Goal: Information Seeking & Learning: Learn about a topic

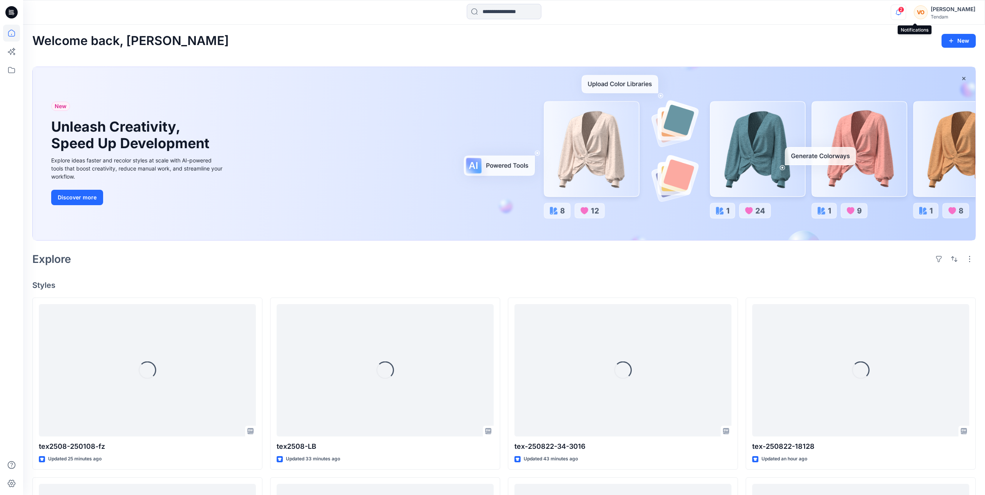
click at [901, 14] on icon "button" at bounding box center [898, 12] width 5 height 5
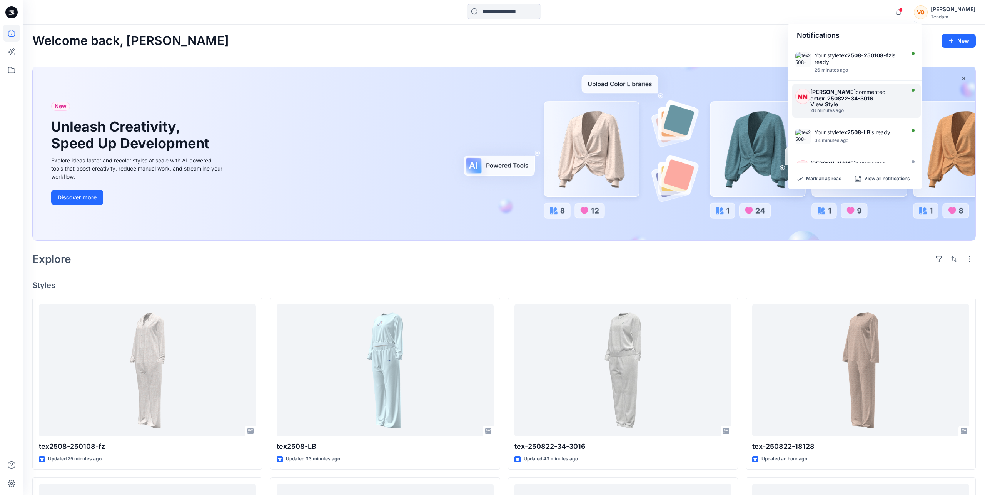
click at [841, 104] on div "View Style" at bounding box center [857, 104] width 92 height 5
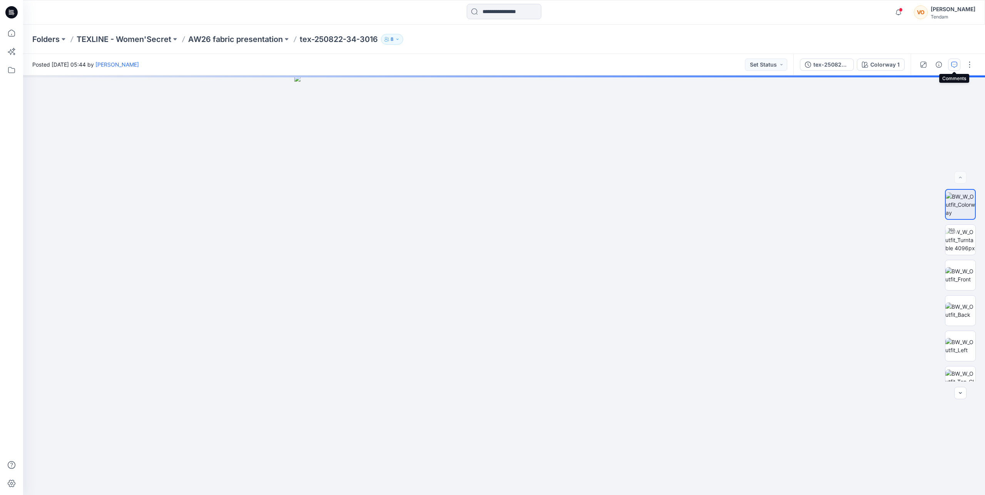
click at [956, 64] on icon "button" at bounding box center [954, 64] width 3 height 0
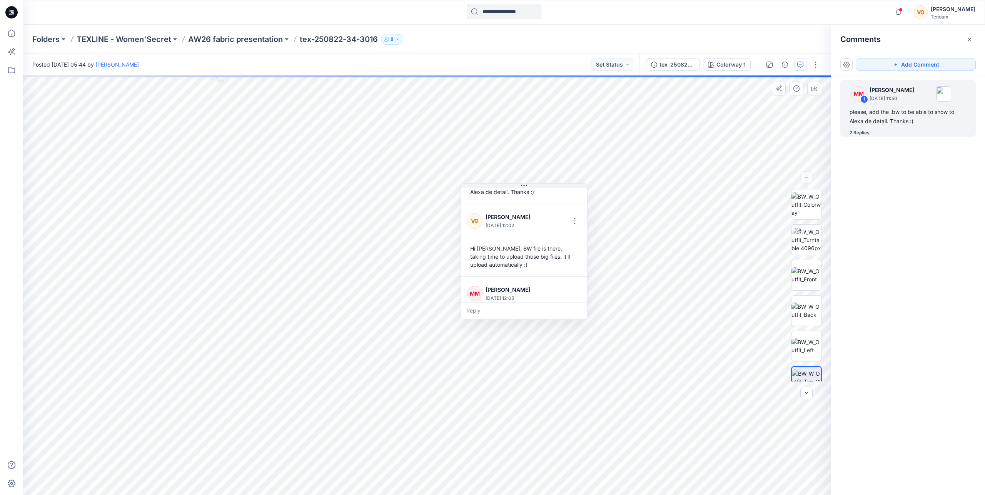
scroll to position [78, 0]
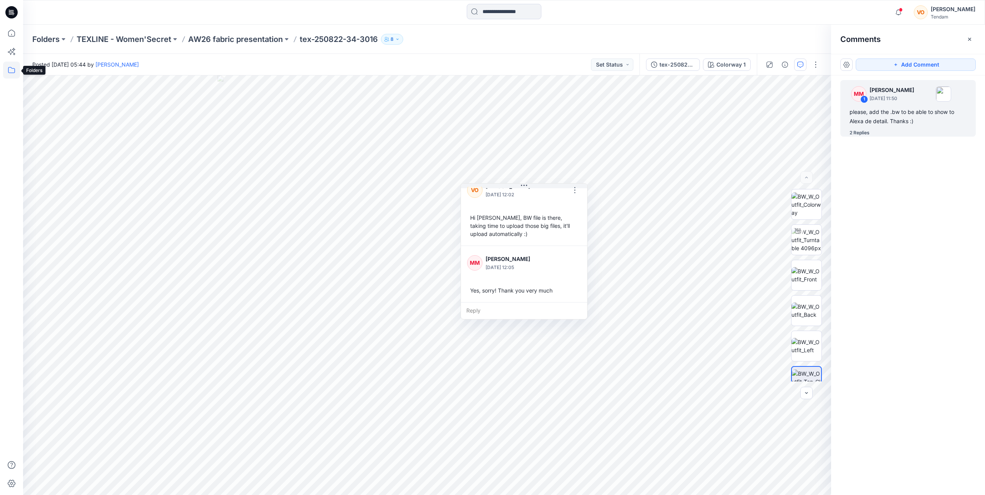
click at [12, 71] on icon at bounding box center [11, 70] width 17 height 17
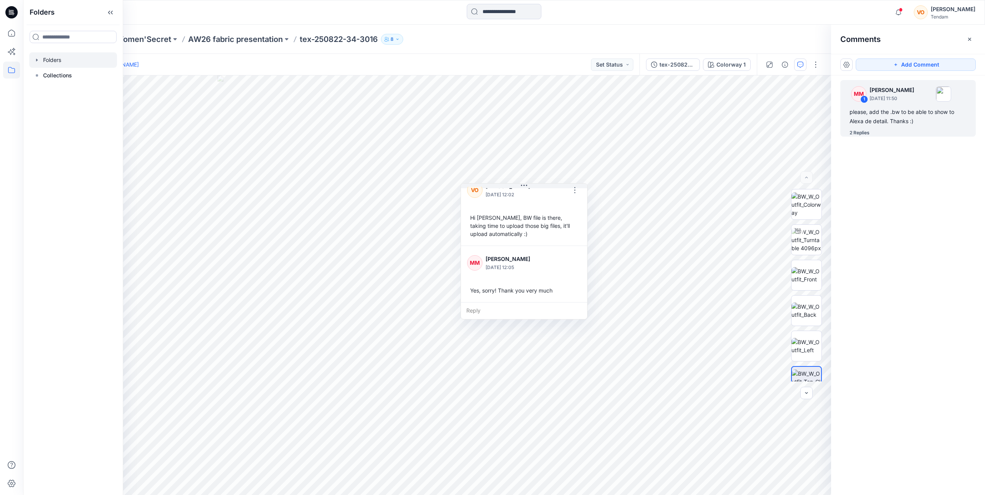
click at [54, 60] on div at bounding box center [73, 59] width 88 height 15
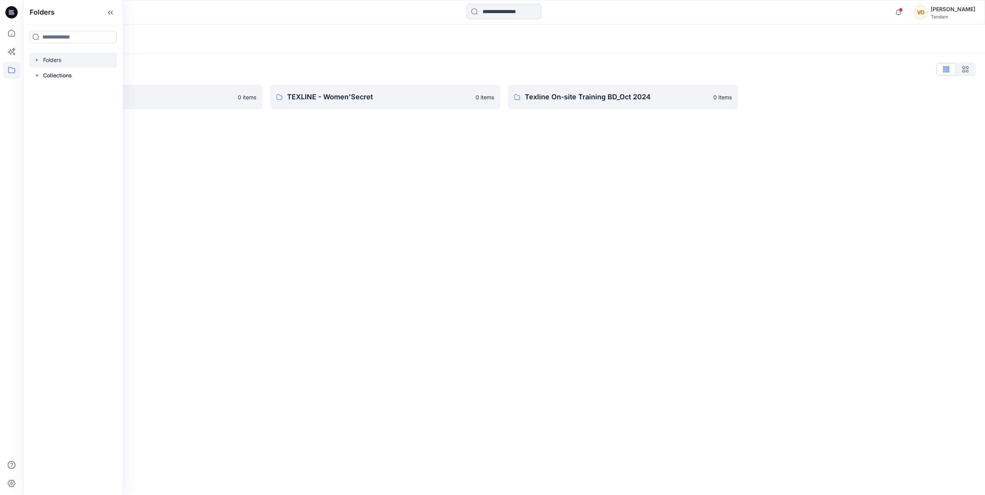
click at [756, 15] on div "Notifications Your style tex2508-250108-fz is ready 26 minutes ago MM Marta Miq…" at bounding box center [504, 12] width 962 height 17
click at [379, 107] on link "TEXLINE - Women'Secret 0 items" at bounding box center [385, 97] width 230 height 25
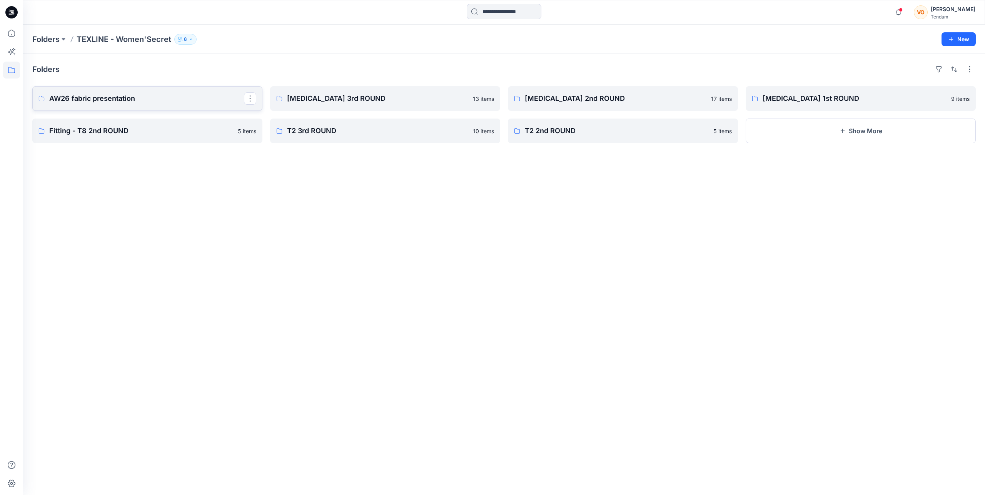
click at [145, 99] on p "AW26 fabric presentation" at bounding box center [146, 98] width 195 height 11
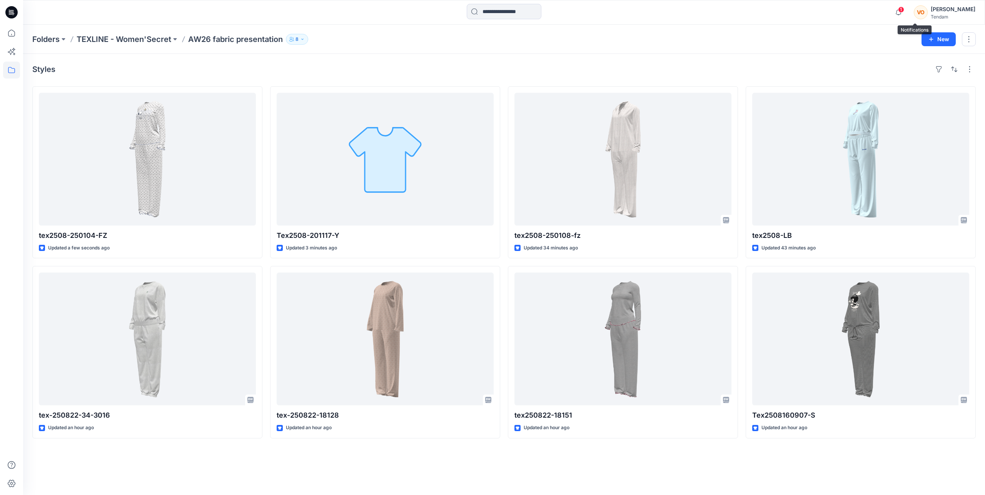
click at [905, 12] on span "1" at bounding box center [901, 10] width 6 height 6
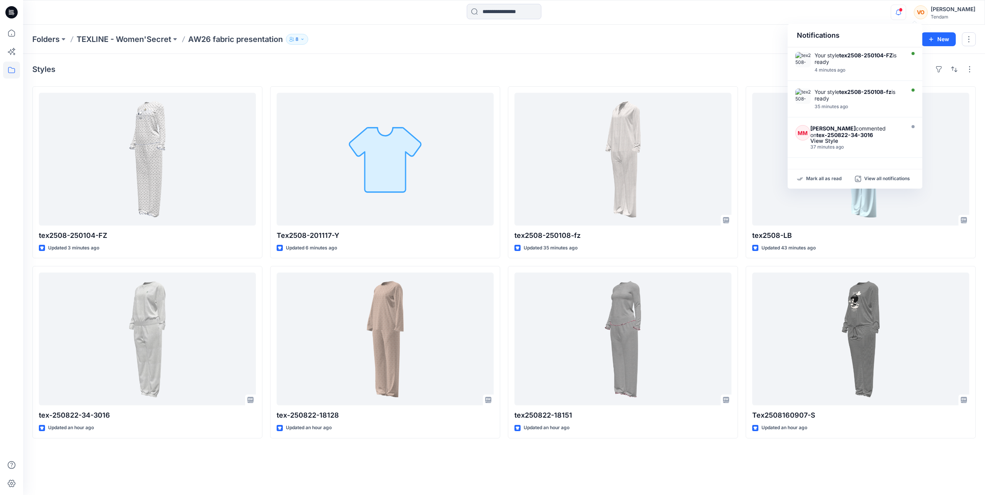
click at [622, 42] on div "Folders TEXLINE - Women'Secret AW26 fabric presentation 8" at bounding box center [474, 39] width 884 height 11
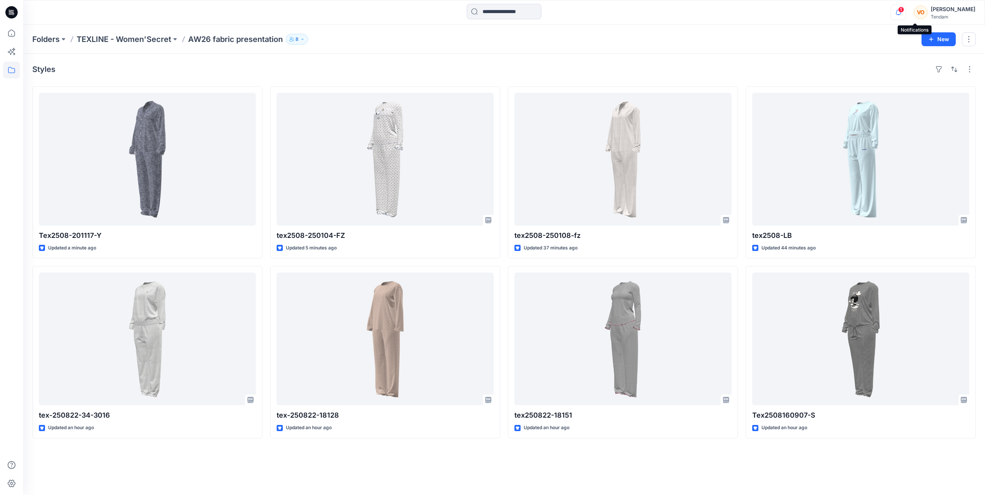
click at [906, 13] on icon "button" at bounding box center [898, 12] width 15 height 15
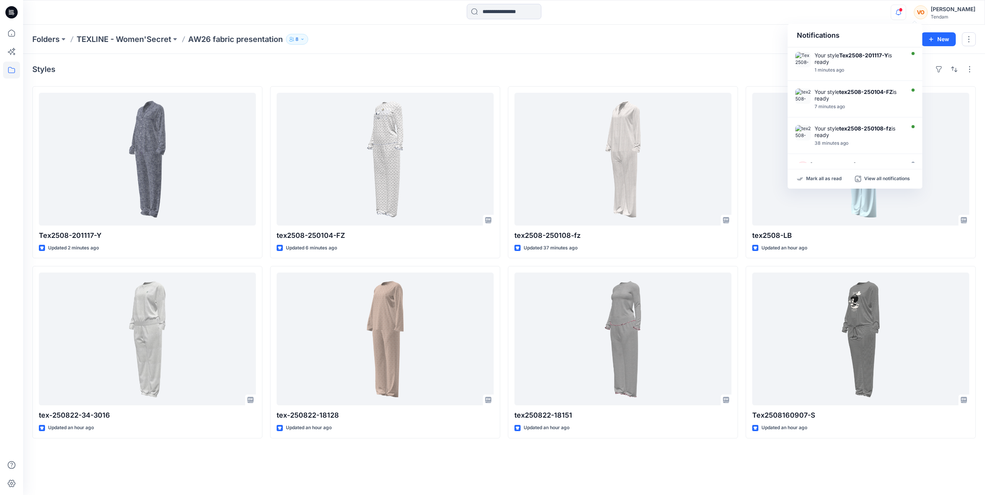
click at [906, 13] on icon "button" at bounding box center [898, 12] width 15 height 15
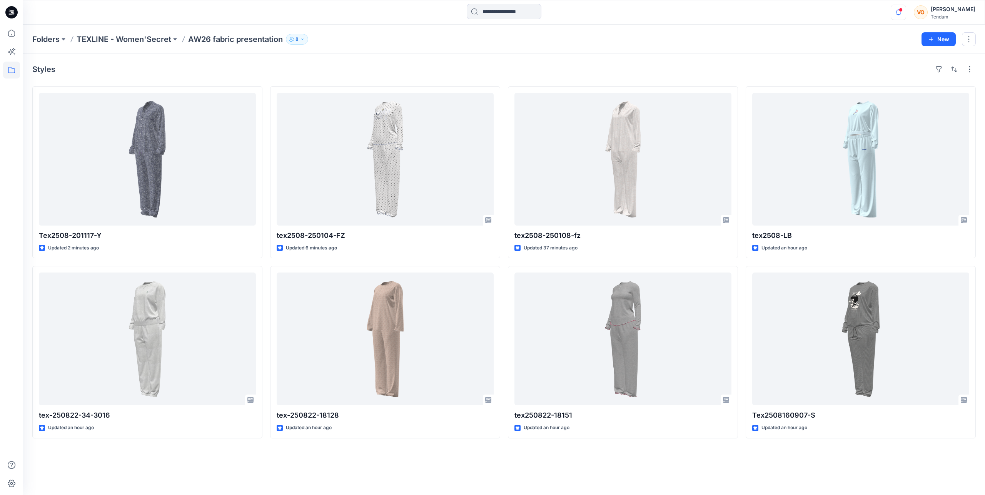
click at [906, 13] on icon "button" at bounding box center [898, 12] width 15 height 15
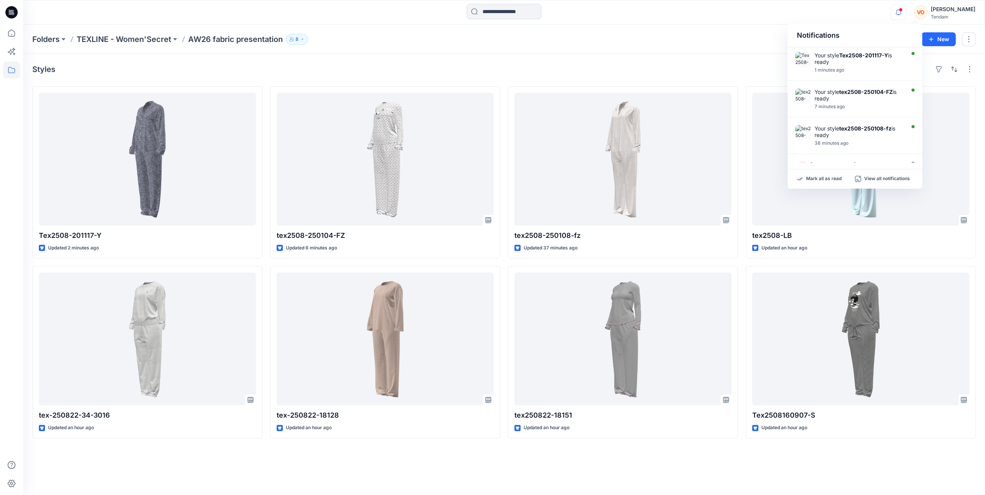
click at [906, 13] on icon "button" at bounding box center [898, 12] width 15 height 15
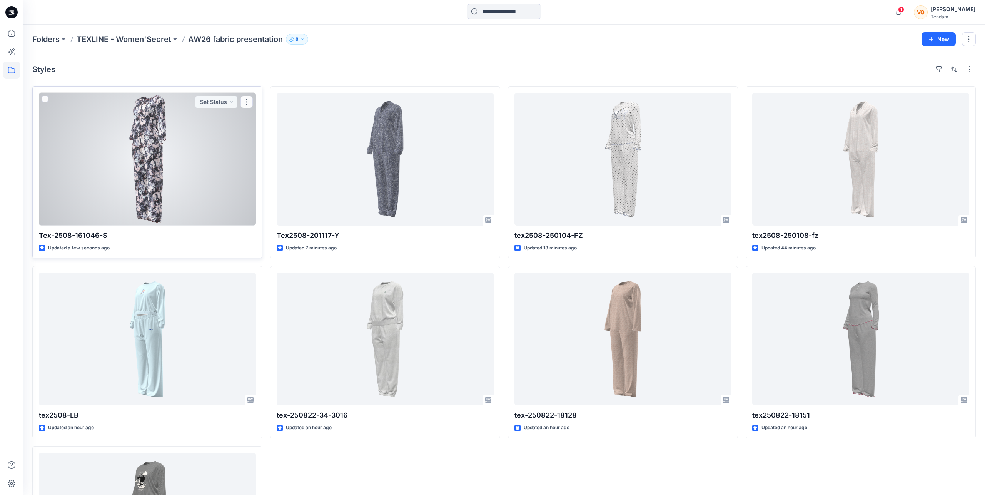
click at [197, 143] on div at bounding box center [147, 159] width 217 height 133
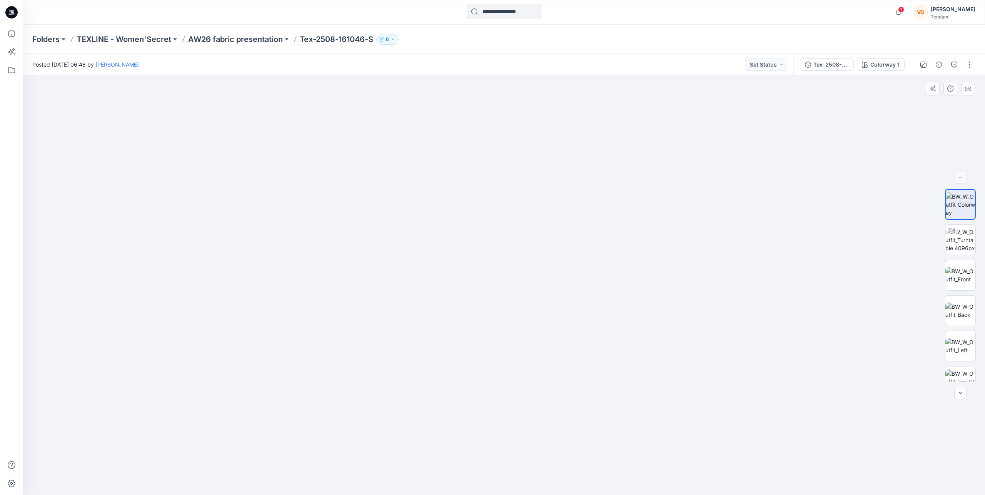
drag, startPoint x: 544, startPoint y: 202, endPoint x: 544, endPoint y: 277, distance: 74.3
click at [544, 277] on img at bounding box center [504, 6] width 1577 height 978
drag, startPoint x: 554, startPoint y: 328, endPoint x: 550, endPoint y: 198, distance: 130.2
click at [550, 198] on img at bounding box center [504, 128] width 821 height 733
click at [960, 275] on img at bounding box center [961, 275] width 30 height 16
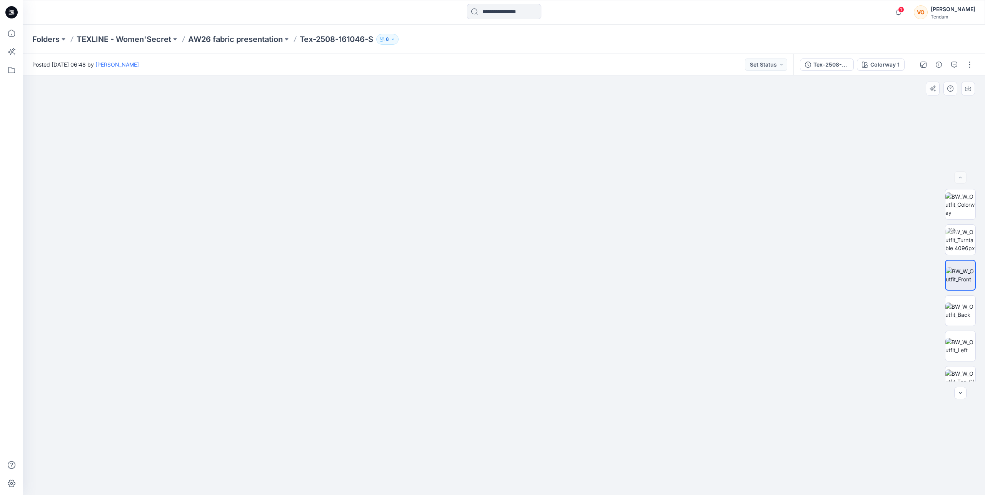
drag, startPoint x: 522, startPoint y: 263, endPoint x: 524, endPoint y: 401, distance: 137.8
click at [524, 401] on img at bounding box center [506, 212] width 986 height 565
click at [232, 42] on p "AW26 fabric presentation" at bounding box center [235, 39] width 95 height 11
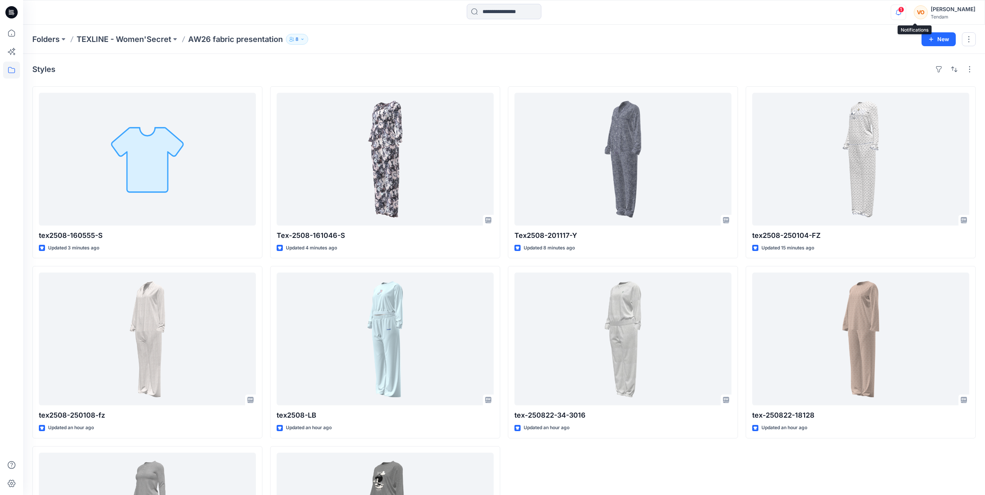
click at [906, 9] on icon "button" at bounding box center [898, 12] width 15 height 15
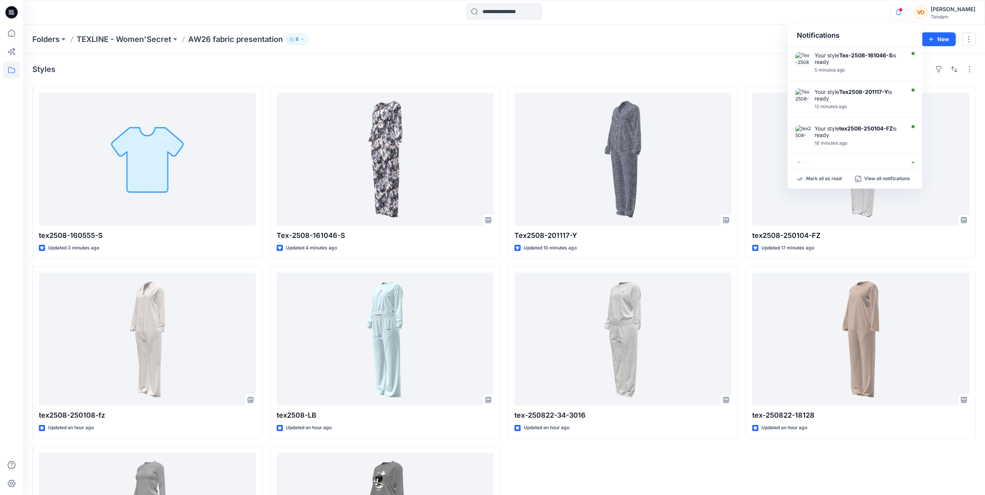
click at [906, 9] on icon "button" at bounding box center [898, 12] width 15 height 15
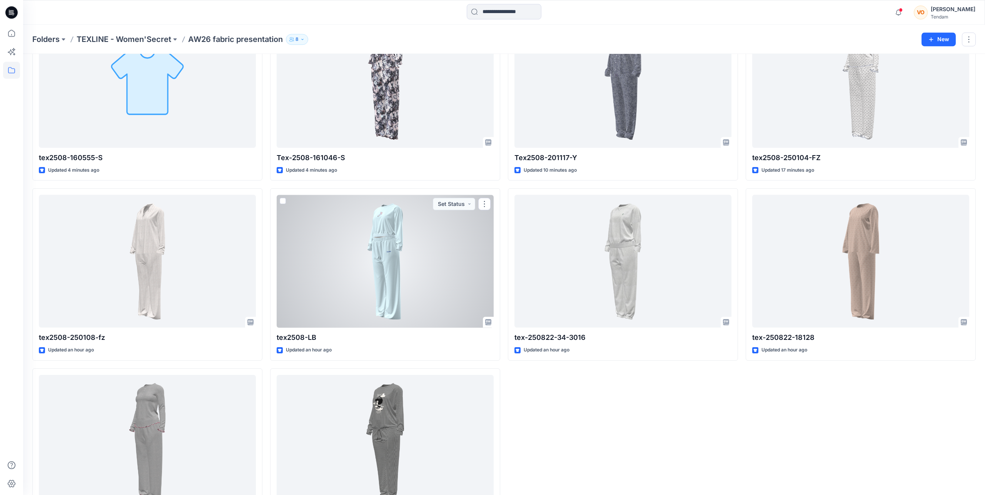
scroll to position [79, 0]
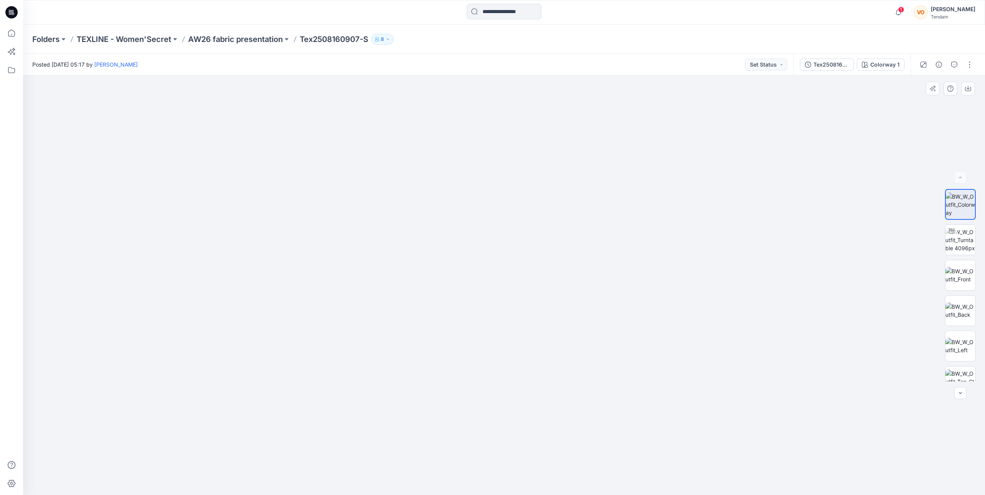
drag, startPoint x: 514, startPoint y: 403, endPoint x: 514, endPoint y: 376, distance: 26.9
click at [514, 376] on img at bounding box center [504, 248] width 514 height 494
drag, startPoint x: 525, startPoint y: 415, endPoint x: 525, endPoint y: 385, distance: 30.4
click at [525, 385] on img at bounding box center [504, 246] width 514 height 497
drag, startPoint x: 585, startPoint y: 434, endPoint x: 585, endPoint y: 407, distance: 26.9
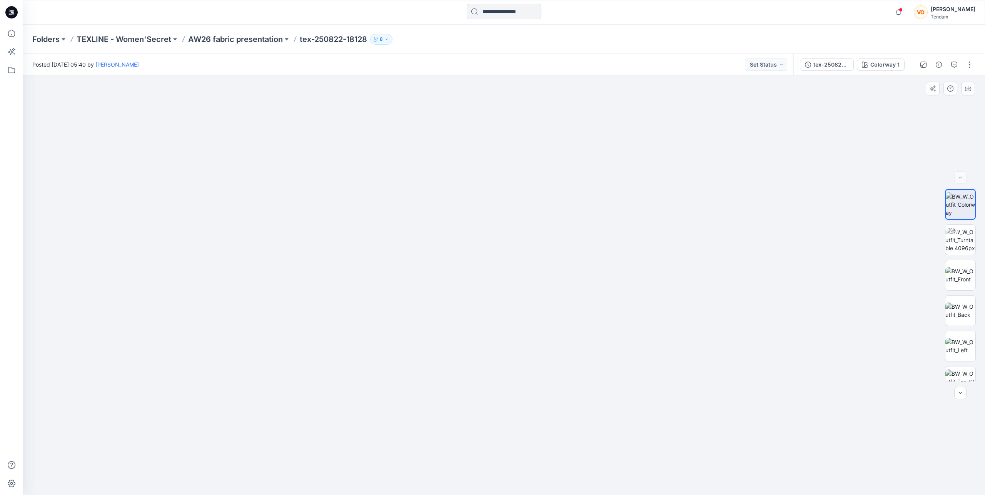
click at [585, 407] on img at bounding box center [504, 248] width 514 height 494
drag, startPoint x: 572, startPoint y: 330, endPoint x: 570, endPoint y: 293, distance: 37.4
drag, startPoint x: 525, startPoint y: 356, endPoint x: 529, endPoint y: 323, distance: 34.0
click at [529, 323] on img at bounding box center [504, 244] width 514 height 501
drag, startPoint x: 525, startPoint y: 383, endPoint x: 522, endPoint y: 360, distance: 23.7
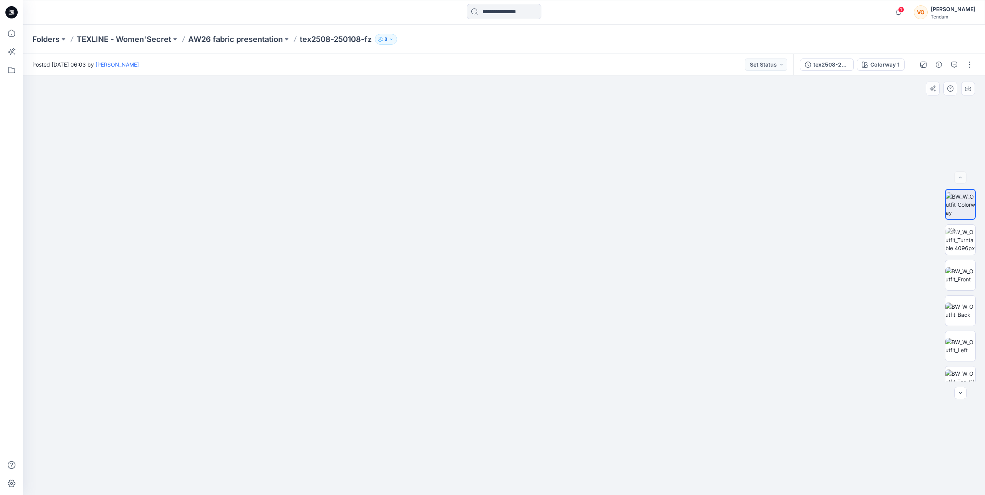
drag, startPoint x: 520, startPoint y: 374, endPoint x: 517, endPoint y: 361, distance: 13.7
drag, startPoint x: 504, startPoint y: 378, endPoint x: 501, endPoint y: 346, distance: 31.3
drag, startPoint x: 527, startPoint y: 404, endPoint x: 531, endPoint y: 378, distance: 26.6
drag, startPoint x: 532, startPoint y: 391, endPoint x: 532, endPoint y: 361, distance: 30.0
drag, startPoint x: 526, startPoint y: 394, endPoint x: 518, endPoint y: 365, distance: 30.5
